Goal: Check status

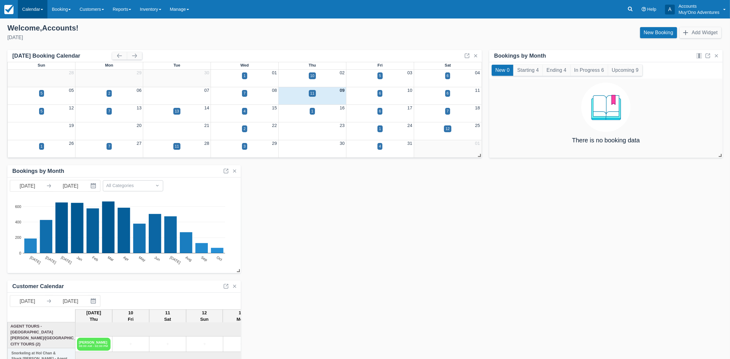
click at [29, 11] on link "Calendar" at bounding box center [33, 9] width 30 height 18
click at [34, 60] on link "Month" at bounding box center [42, 58] width 49 height 13
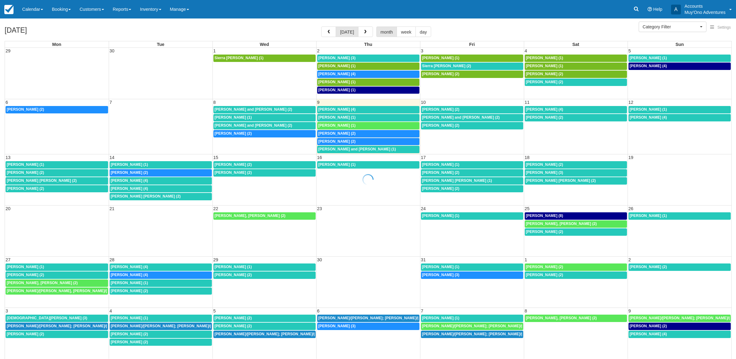
select select
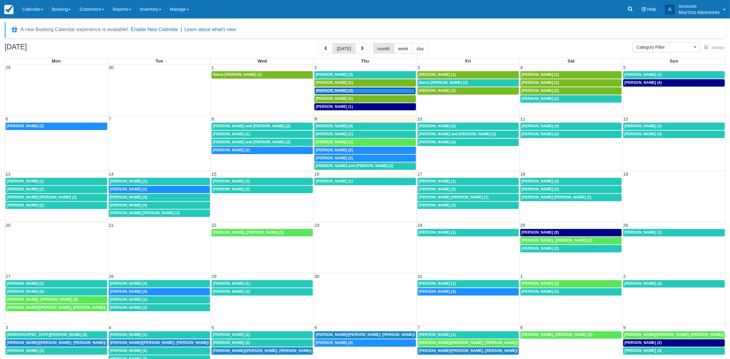
click at [334, 89] on span "Kathy Anderson (4)" at bounding box center [334, 90] width 37 height 4
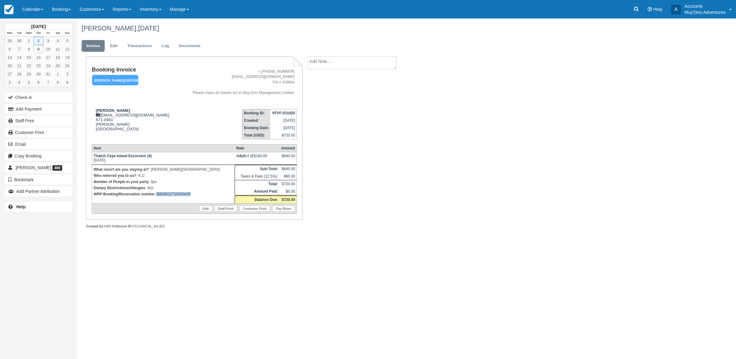
drag, startPoint x: 200, startPoint y: 195, endPoint x: 156, endPoint y: 198, distance: 43.5
click at [156, 198] on td "What resort are you staying at? : [PERSON_NAME][GEOGRAPHIC_DATA] Who referred y…" at bounding box center [163, 183] width 143 height 39
copy p "BB25012716393429"
